Goal: Information Seeking & Learning: Understand process/instructions

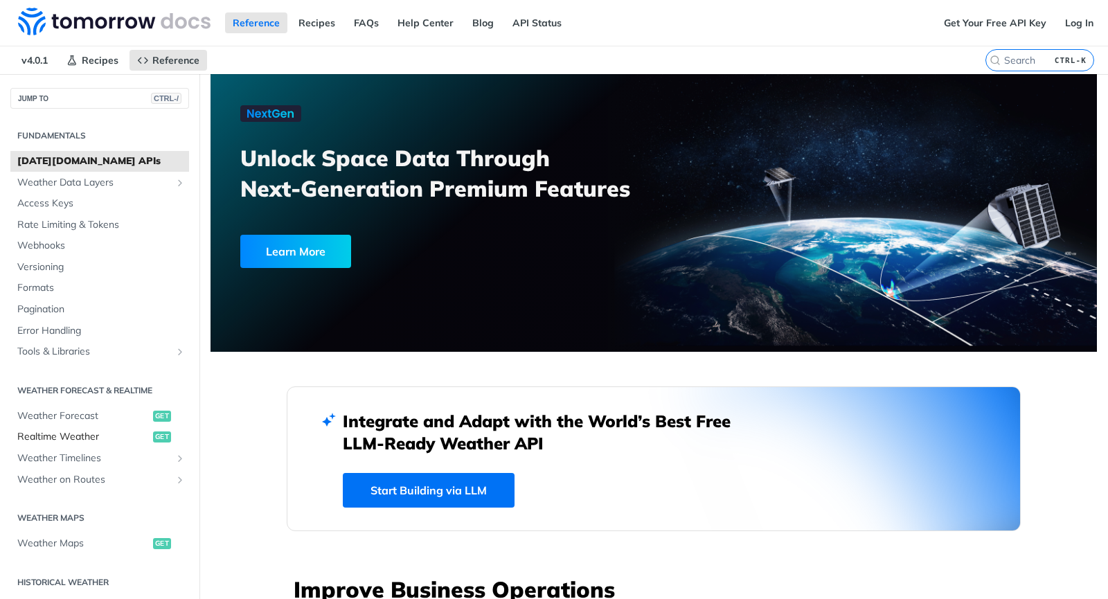
click at [114, 436] on span "Realtime Weather" at bounding box center [83, 437] width 132 height 14
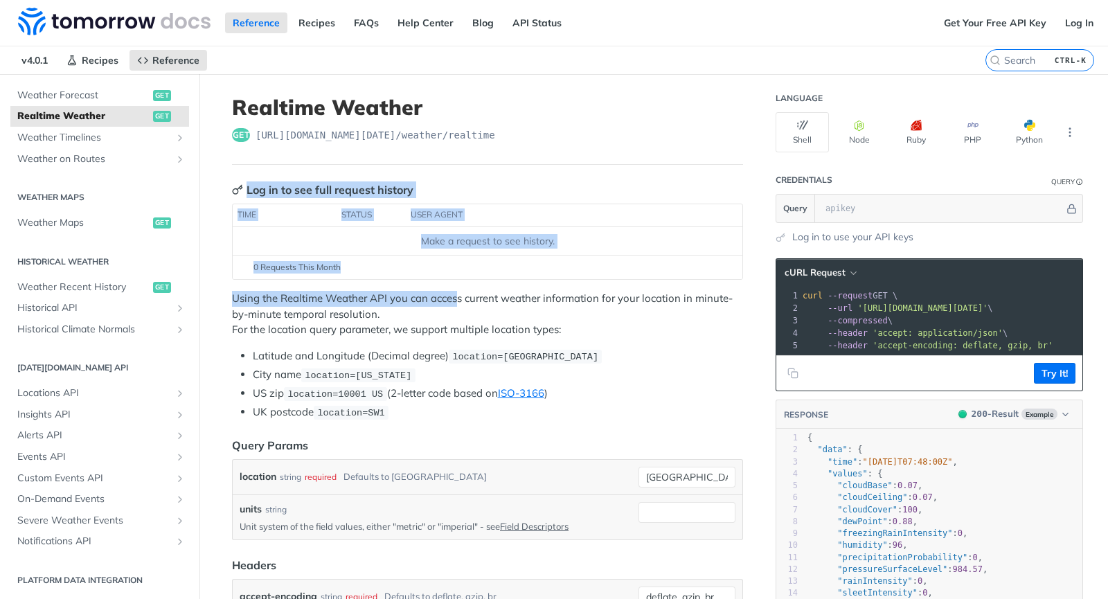
drag, startPoint x: 452, startPoint y: 292, endPoint x: 554, endPoint y: 191, distance: 143.5
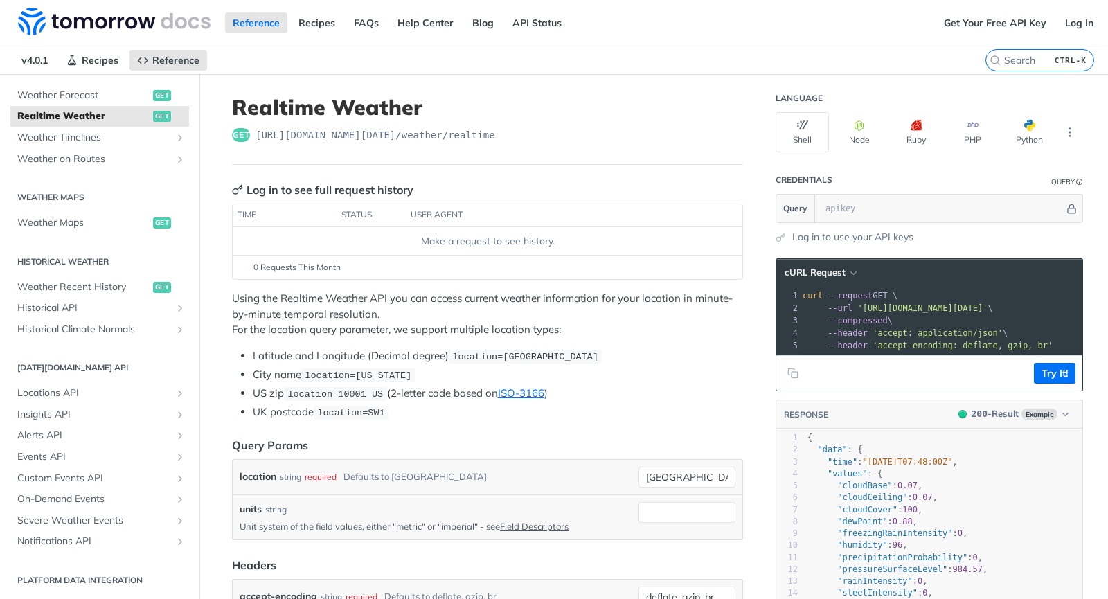
click at [554, 191] on header "Log in to see full request history" at bounding box center [487, 189] width 511 height 17
drag, startPoint x: 480, startPoint y: 134, endPoint x: 245, endPoint y: 124, distance: 235.8
click at [245, 124] on header "Realtime Weather get [URL][DOMAIN_NAME][DATE] /weather/realtime" at bounding box center [487, 129] width 511 height 70
click at [594, 116] on h1 "Realtime Weather" at bounding box center [487, 106] width 511 height 25
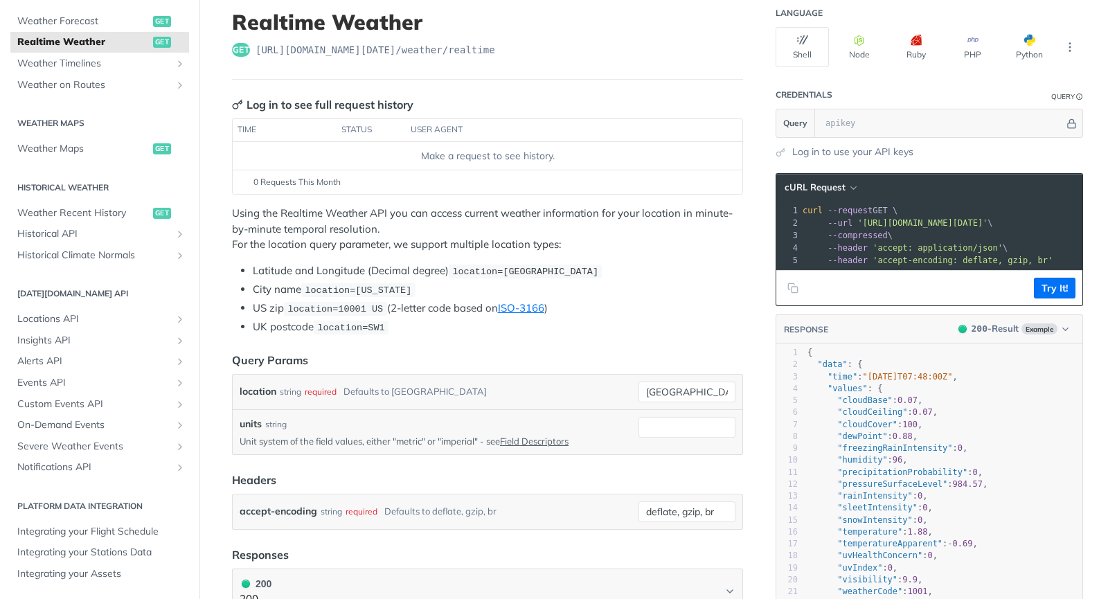
scroll to position [86, 0]
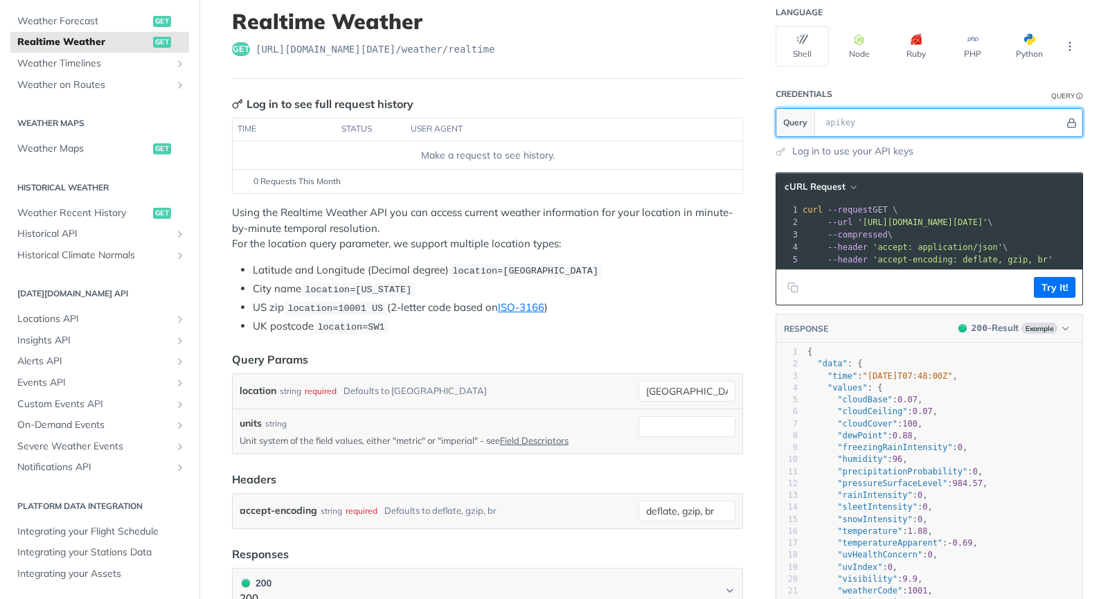
click at [1068, 122] on icon "Hide" at bounding box center [1072, 122] width 8 height 9
click at [1067, 122] on icon "Show" at bounding box center [1071, 123] width 9 height 10
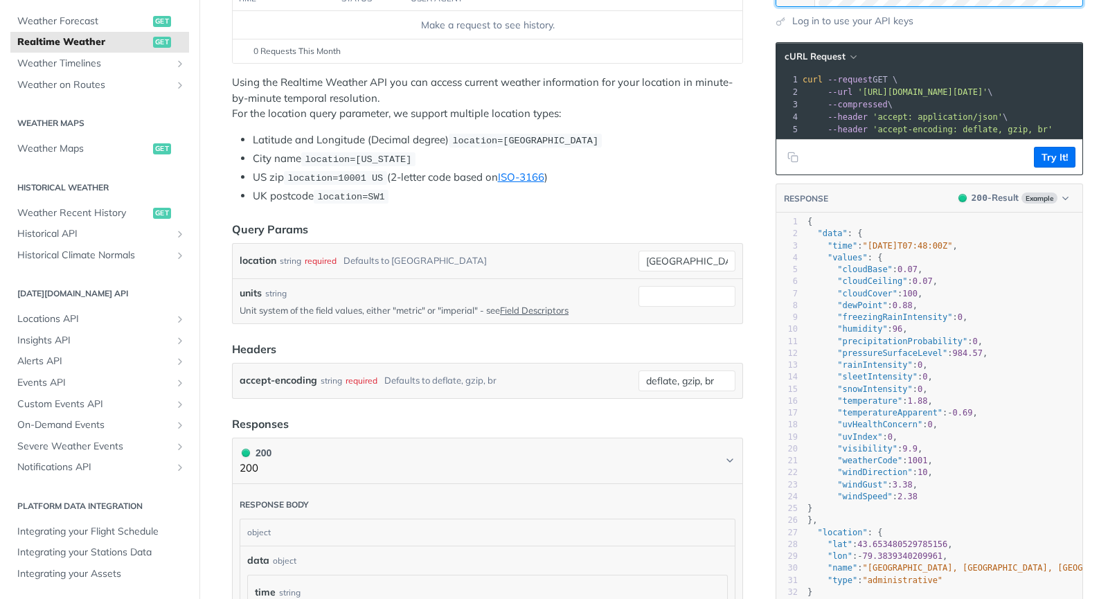
scroll to position [220, 0]
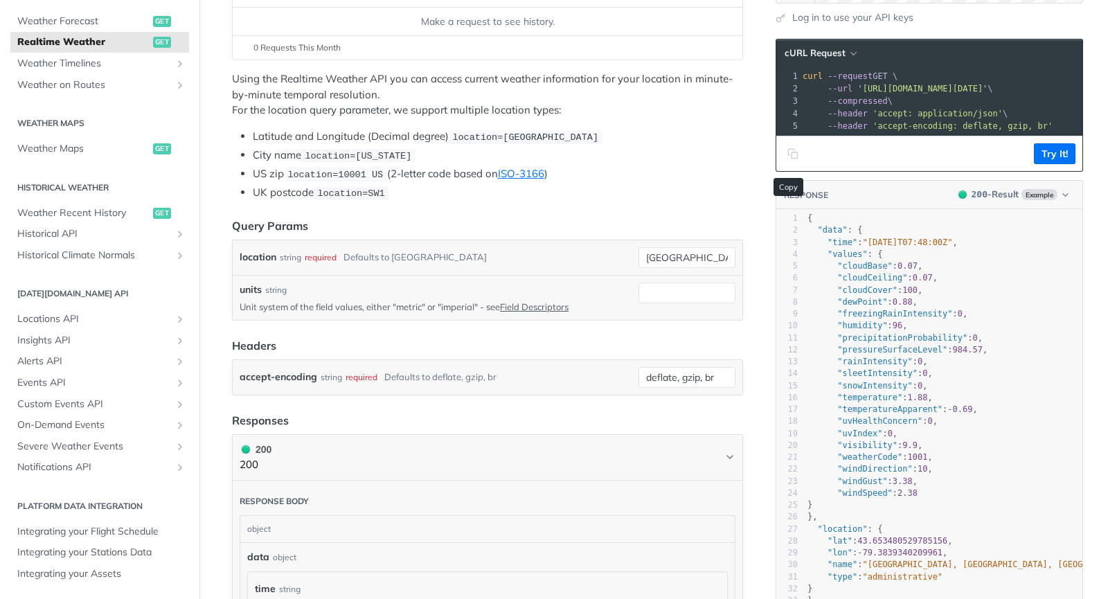
click at [783, 160] on button "Copy to clipboard" at bounding box center [792, 153] width 19 height 21
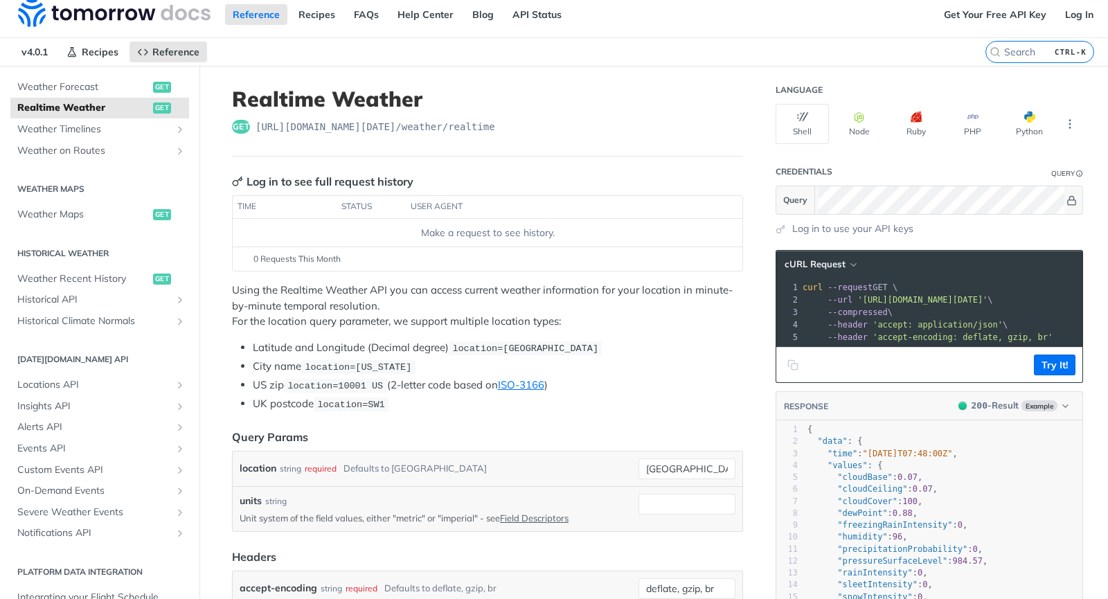
scroll to position [0, 0]
